Goal: Transaction & Acquisition: Purchase product/service

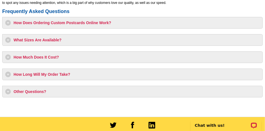
scroll to position [498, 0]
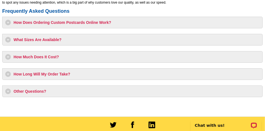
click at [61, 22] on h3 "How Does Ordering Custom Postcards Online Work?" at bounding box center [132, 23] width 255 height 6
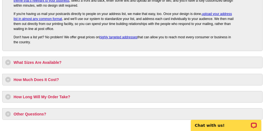
scroll to position [581, 0]
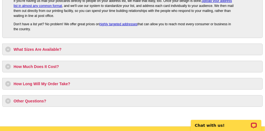
click at [40, 49] on h3 "What Sizes Are Available?" at bounding box center [132, 49] width 255 height 6
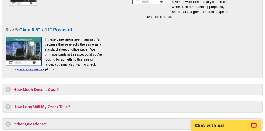
scroll to position [719, 0]
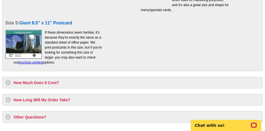
click at [50, 81] on h3 "How Much Does It Cost?" at bounding box center [132, 83] width 255 height 6
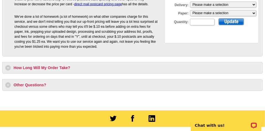
scroll to position [830, 0]
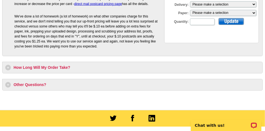
click at [47, 68] on h3 "How Long Will My Order Take?" at bounding box center [132, 68] width 255 height 6
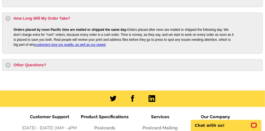
scroll to position [885, 0]
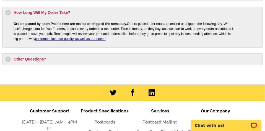
click at [35, 56] on h3 "Other Questions?" at bounding box center [132, 59] width 255 height 6
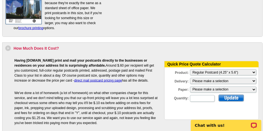
scroll to position [747, 0]
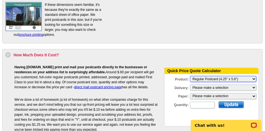
click at [254, 76] on select "Please Make a Selection Jumbo Postcard (5.5" x 8.5") Regular Postcard (4.25" x …" at bounding box center [223, 79] width 66 height 6
select select "6"
click at [190, 76] on select "Please Make a Selection Jumbo Postcard (5.5" x 8.5") Regular Postcard (4.25" x …" at bounding box center [223, 79] width 66 height 6
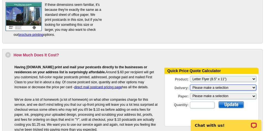
click at [254, 86] on select "Please make a selection Print + Address+USPS First Class Print-Only+Shipped To …" at bounding box center [223, 87] width 66 height 6
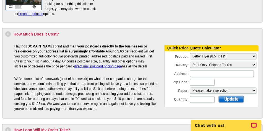
scroll to position [774, 0]
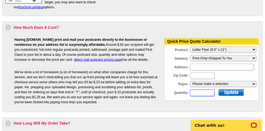
click at [208, 92] on input "Quantity:" at bounding box center [202, 92] width 25 height 7
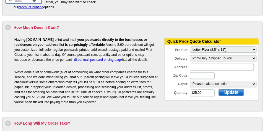
type input "12500"
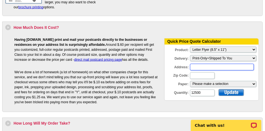
click at [193, 65] on input "Address:" at bounding box center [222, 67] width 64 height 7
type input "3450 Mic Mac Trail"
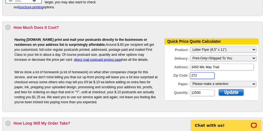
type input "27284"
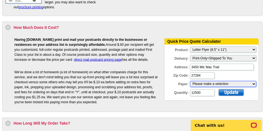
click at [254, 82] on select "Please make a selection Uncoated Heavy Card Stock Uncoated Cover Stock Regular …" at bounding box center [223, 84] width 66 height 6
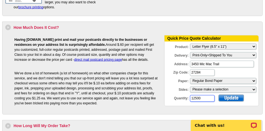
drag, startPoint x: 203, startPoint y: 97, endPoint x: 198, endPoint y: 97, distance: 5.0
click at [198, 97] on input "12500" at bounding box center [202, 98] width 25 height 7
type input "125"
click at [231, 96] on div at bounding box center [231, 97] width 25 height 7
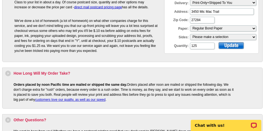
scroll to position [830, 0]
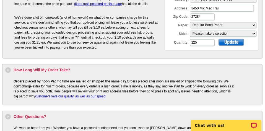
click at [235, 41] on div at bounding box center [231, 42] width 25 height 7
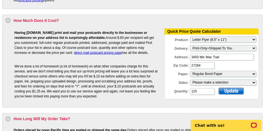
scroll to position [774, 0]
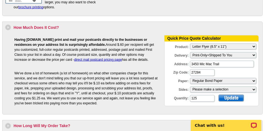
click at [230, 96] on div at bounding box center [231, 97] width 25 height 7
click at [254, 87] on select "Please make a selection One sided, color Two sided, color + B/W Two sided, full…" at bounding box center [223, 89] width 66 height 6
select select "1"
click at [190, 86] on select "Please make a selection One sided, color Two sided, color + B/W Two sided, full…" at bounding box center [223, 89] width 66 height 6
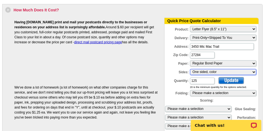
scroll to position [802, 0]
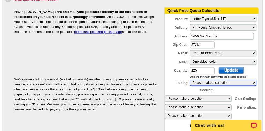
click at [254, 81] on select "Please make a selection 1 fold (bi-fold) 2 folds (tri-fold)" at bounding box center [223, 83] width 66 height 6
click at [254, 80] on select "Please make a selection 1 fold (bi-fold) 2 folds (tri-fold)" at bounding box center [223, 83] width 66 height 6
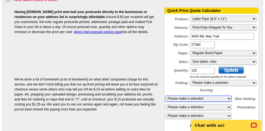
click at [229, 96] on select "Please make a selection 1 score 2 scores" at bounding box center [198, 98] width 66 height 6
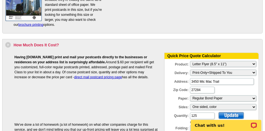
scroll to position [691, 0]
